Goal: Navigation & Orientation: Find specific page/section

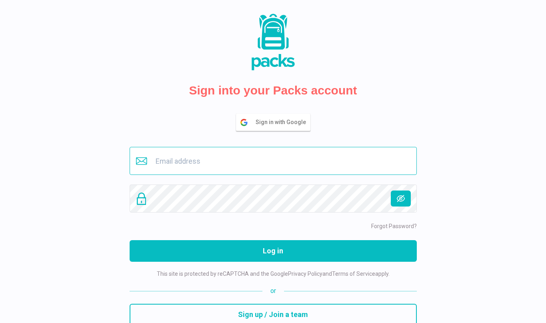
type input "[EMAIL_ADDRESS][DOMAIN_NAME]"
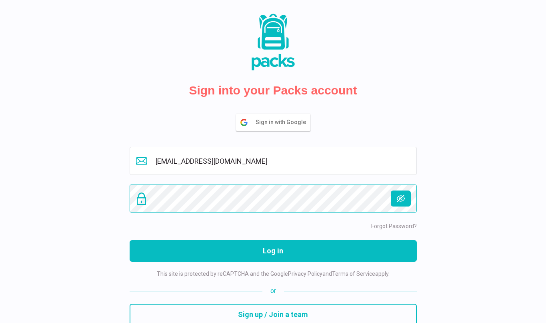
click at [273, 251] on button "Log in" at bounding box center [273, 251] width 287 height 22
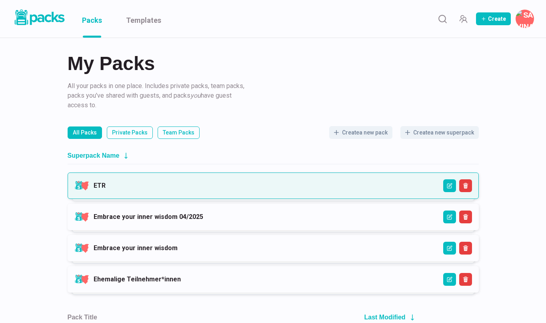
click at [106, 189] on link "ETR" at bounding box center [100, 186] width 12 height 8
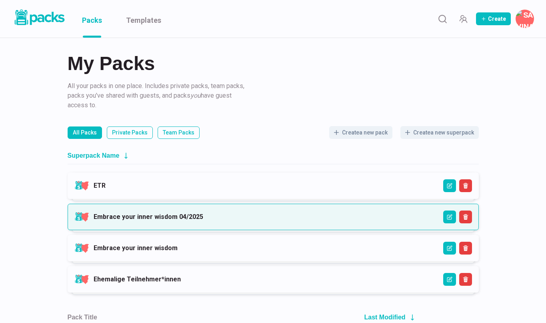
click at [159, 213] on link "Embrace your inner wisdom 04/2025" at bounding box center [149, 217] width 110 height 8
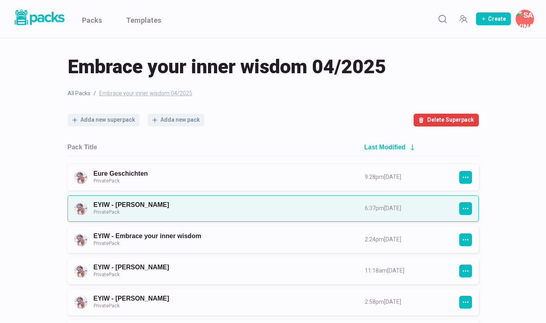
click at [222, 211] on link "EYIW - Stephanie Hirschberger Private Pack" at bounding box center [222, 208] width 257 height 15
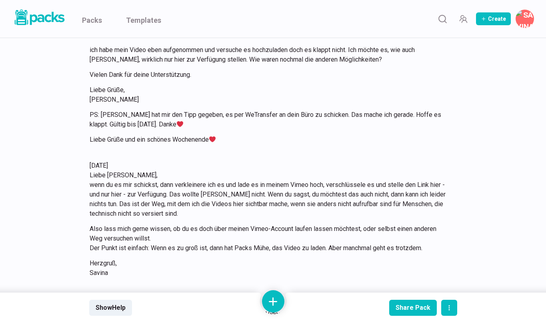
scroll to position [6282, 0]
